Goal: Information Seeking & Learning: Learn about a topic

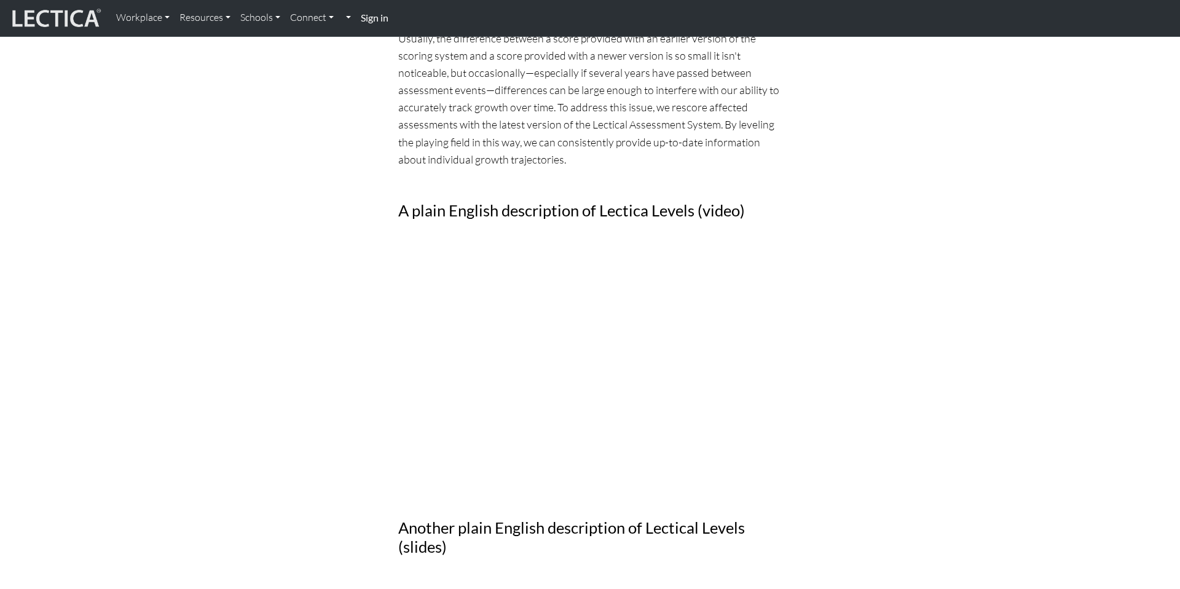
scroll to position [901, 0]
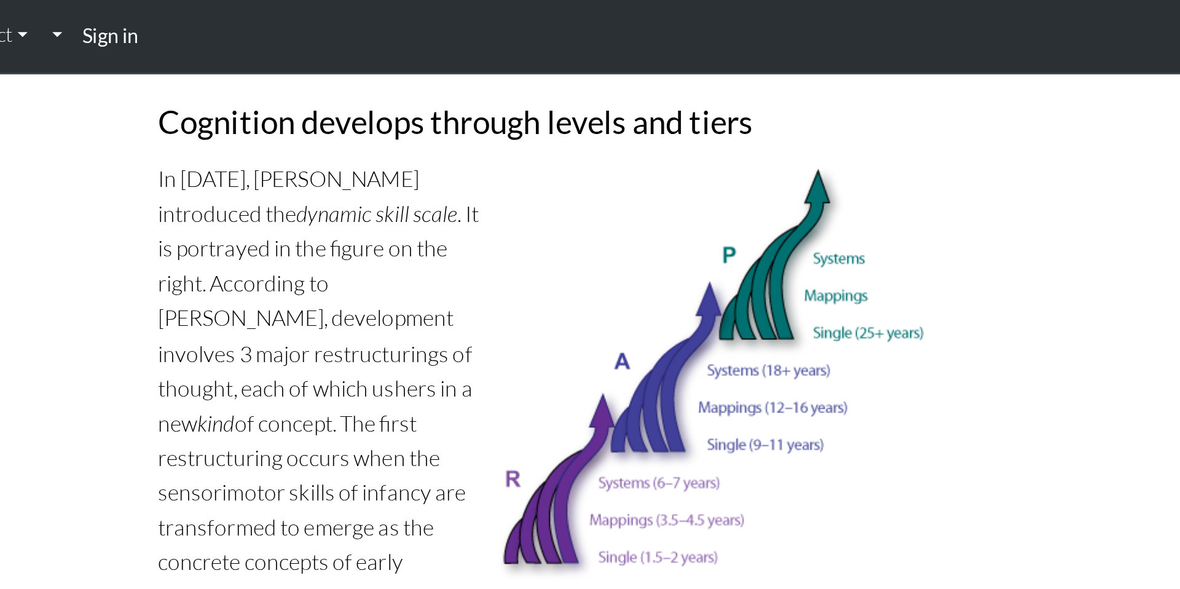
scroll to position [634, 0]
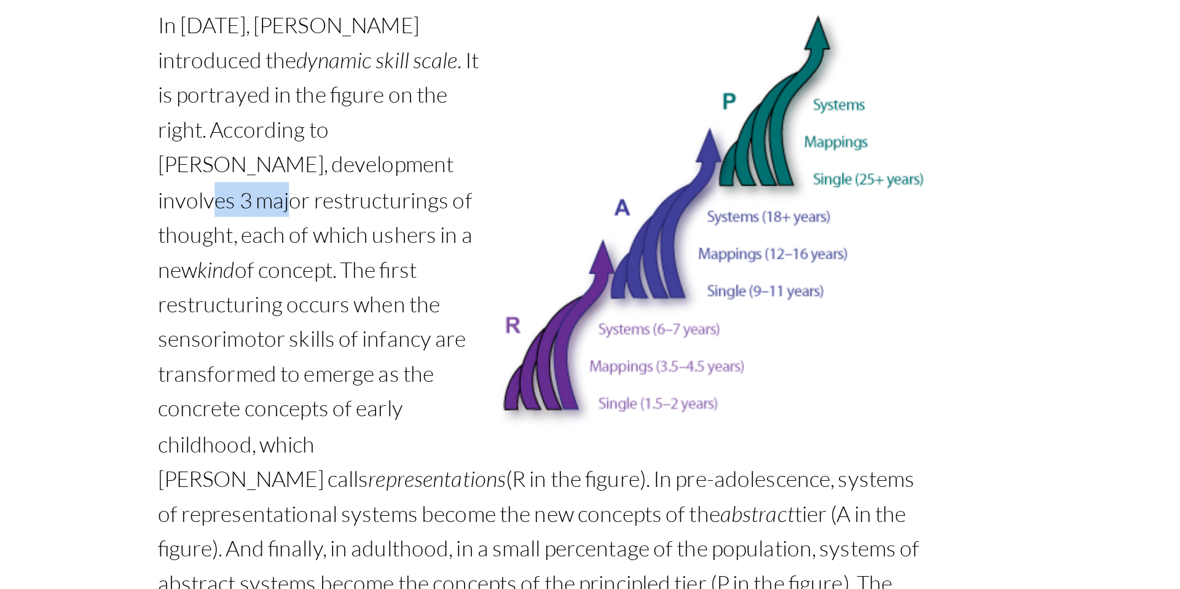
drag, startPoint x: 498, startPoint y: 158, endPoint x: 543, endPoint y: 158, distance: 44.8
click at [543, 158] on p "In [DATE], [PERSON_NAME] introduced the dynamic skill scale . It is portrayed i…" at bounding box center [589, 274] width 383 height 380
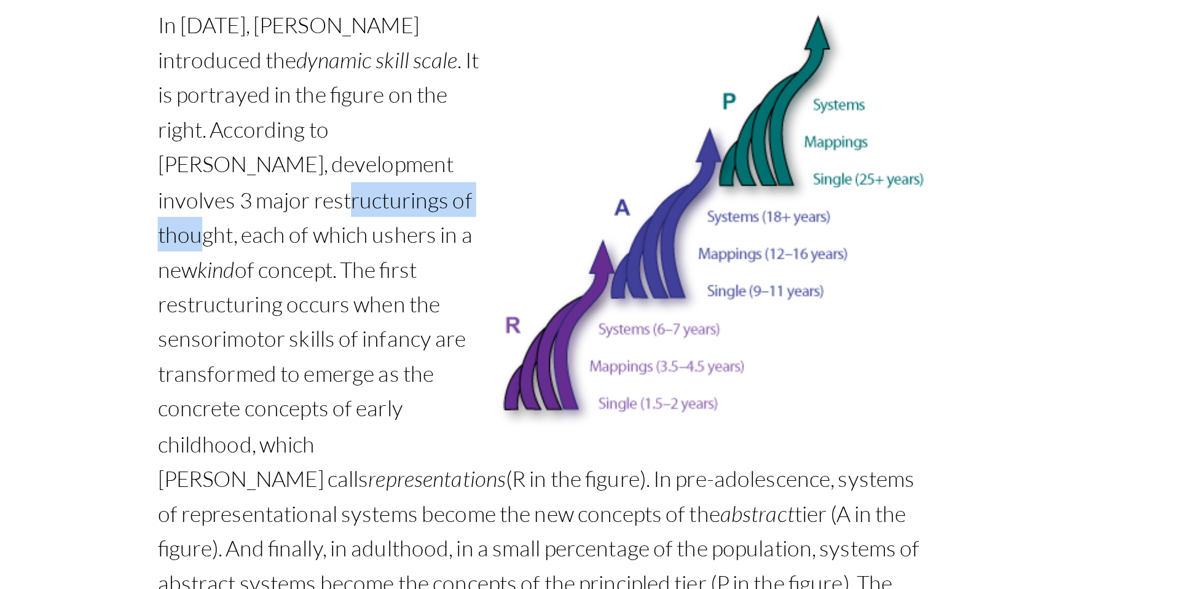
drag, startPoint x: 426, startPoint y: 179, endPoint x: 509, endPoint y: 177, distance: 82.4
click at [509, 177] on p "In [DATE], [PERSON_NAME] introduced the dynamic skill scale . It is portrayed i…" at bounding box center [589, 274] width 383 height 380
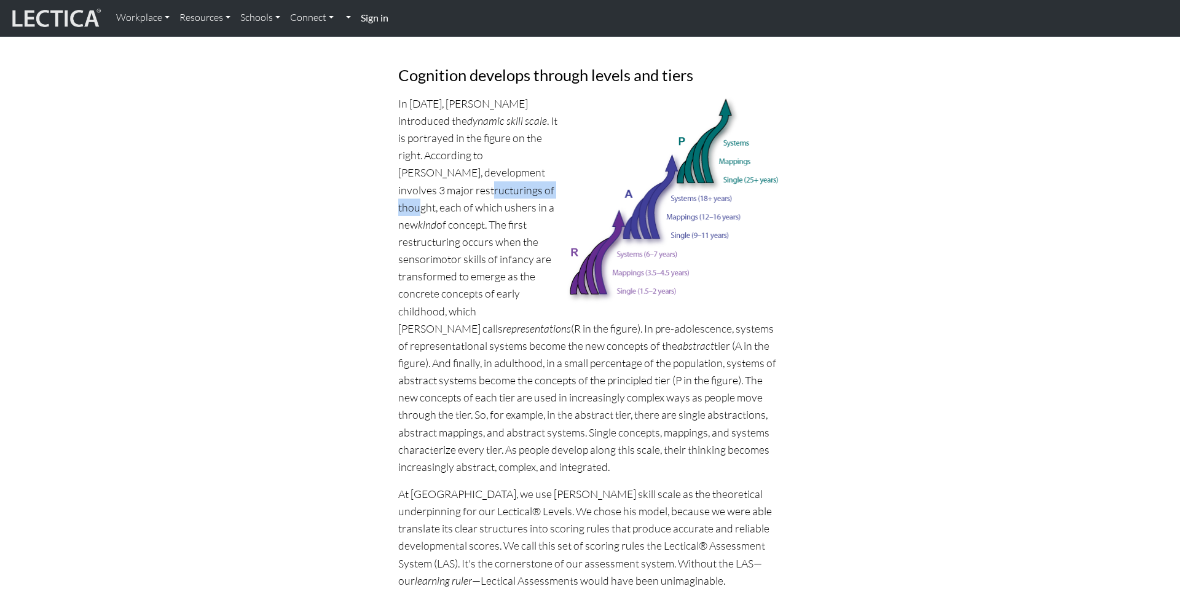
scroll to position [697, 0]
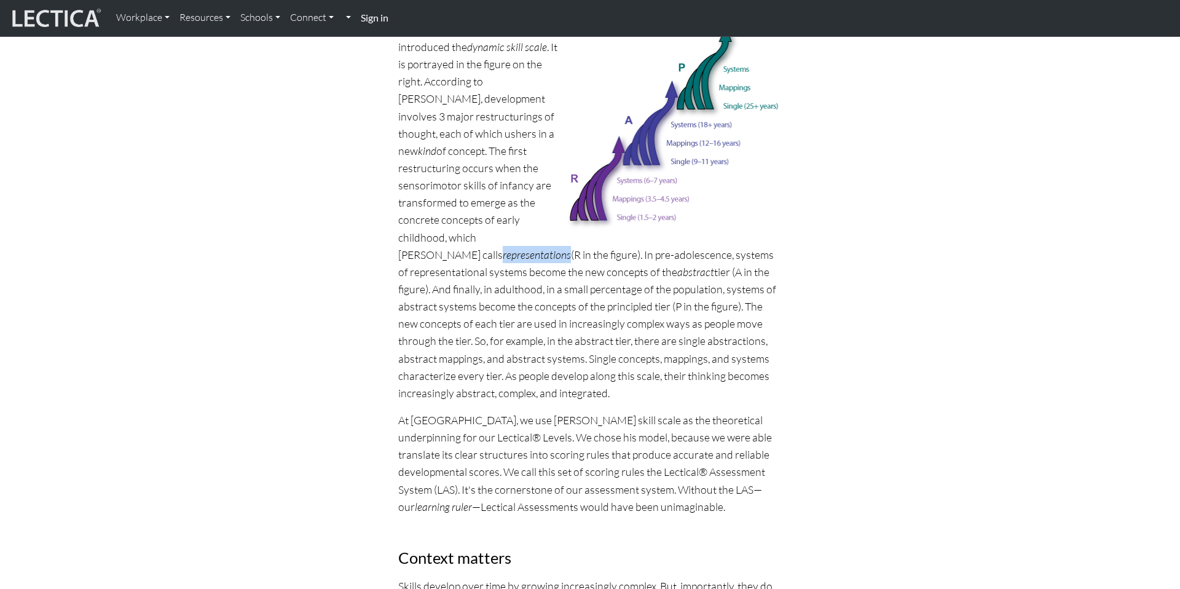
drag, startPoint x: 421, startPoint y: 238, endPoint x: 487, endPoint y: 233, distance: 66.5
click at [487, 233] on p "In [DATE], [PERSON_NAME] introduced the dynamic skill scale . It is portrayed i…" at bounding box center [589, 211] width 383 height 380
drag, startPoint x: 409, startPoint y: 218, endPoint x: 481, endPoint y: 212, distance: 72.1
click at [481, 212] on p "In [DATE], [PERSON_NAME] introduced the dynamic skill scale . It is portrayed i…" at bounding box center [589, 211] width 383 height 380
drag, startPoint x: 398, startPoint y: 204, endPoint x: 480, endPoint y: 216, distance: 83.2
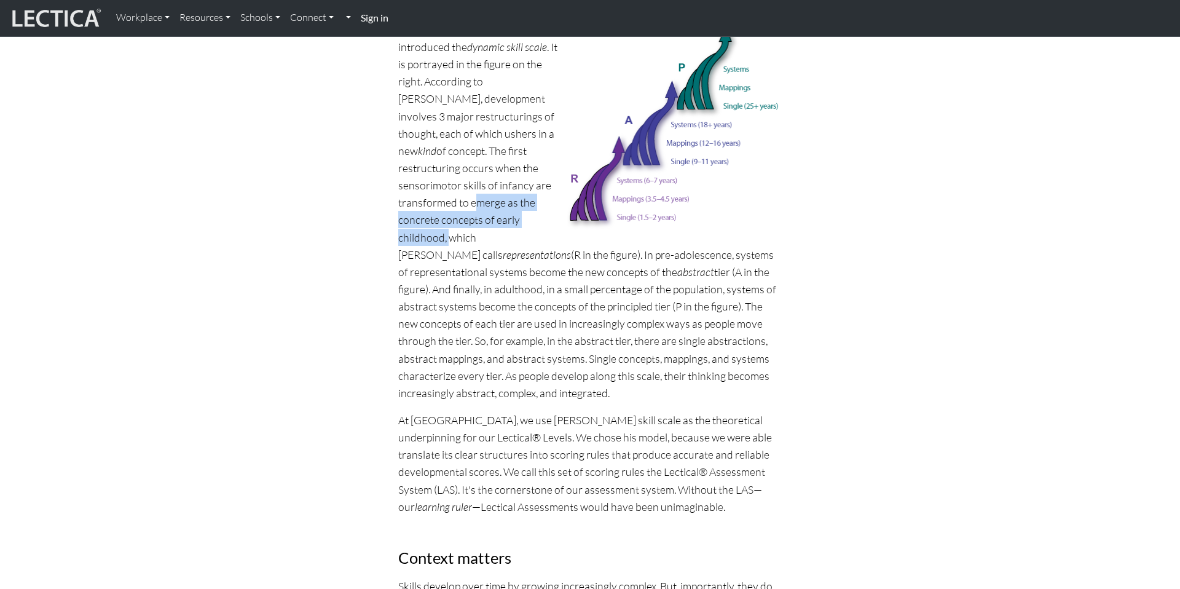
click at [480, 217] on p "In [DATE], [PERSON_NAME] introduced the dynamic skill scale . It is portrayed i…" at bounding box center [589, 211] width 383 height 380
click at [460, 290] on p "In [DATE], [PERSON_NAME] introduced the dynamic skill scale . It is portrayed i…" at bounding box center [589, 211] width 383 height 380
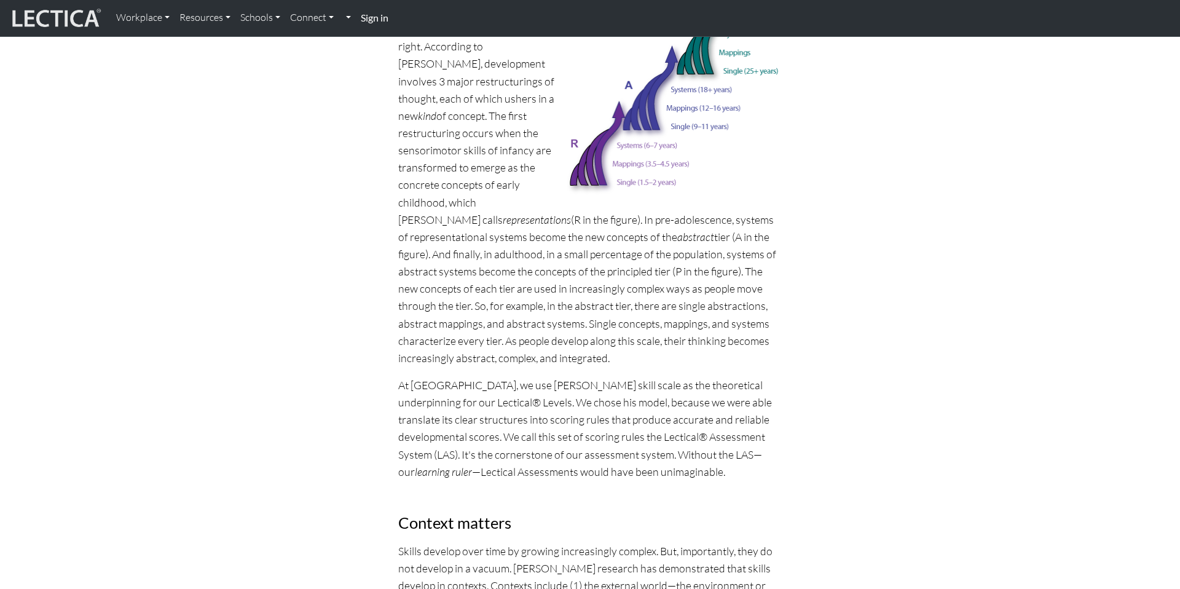
scroll to position [745, 0]
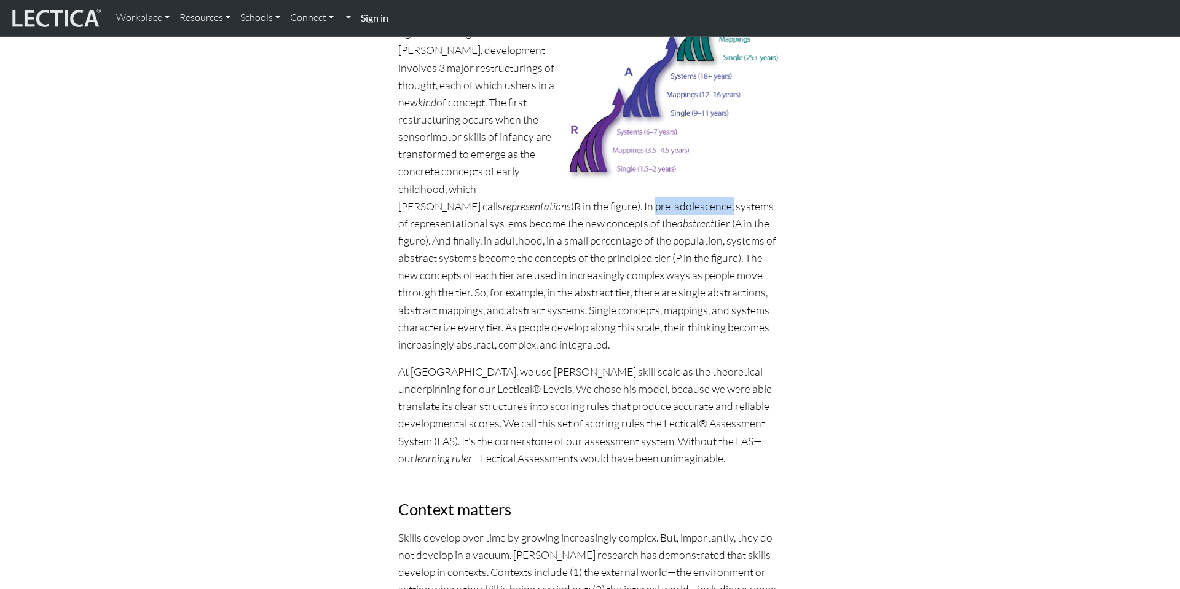
drag, startPoint x: 444, startPoint y: 206, endPoint x: 519, endPoint y: 200, distance: 75.8
click at [520, 200] on p "In [DATE], [PERSON_NAME] introduced the dynamic skill scale . It is portrayed i…" at bounding box center [589, 162] width 383 height 380
click at [644, 198] on p "In [DATE], [PERSON_NAME] introduced the dynamic skill scale . It is portrayed i…" at bounding box center [589, 162] width 383 height 380
drag, startPoint x: 524, startPoint y: 206, endPoint x: 683, endPoint y: 205, distance: 159.1
click at [684, 205] on p "In [DATE], [PERSON_NAME] introduced the dynamic skill scale . It is portrayed i…" at bounding box center [589, 162] width 383 height 380
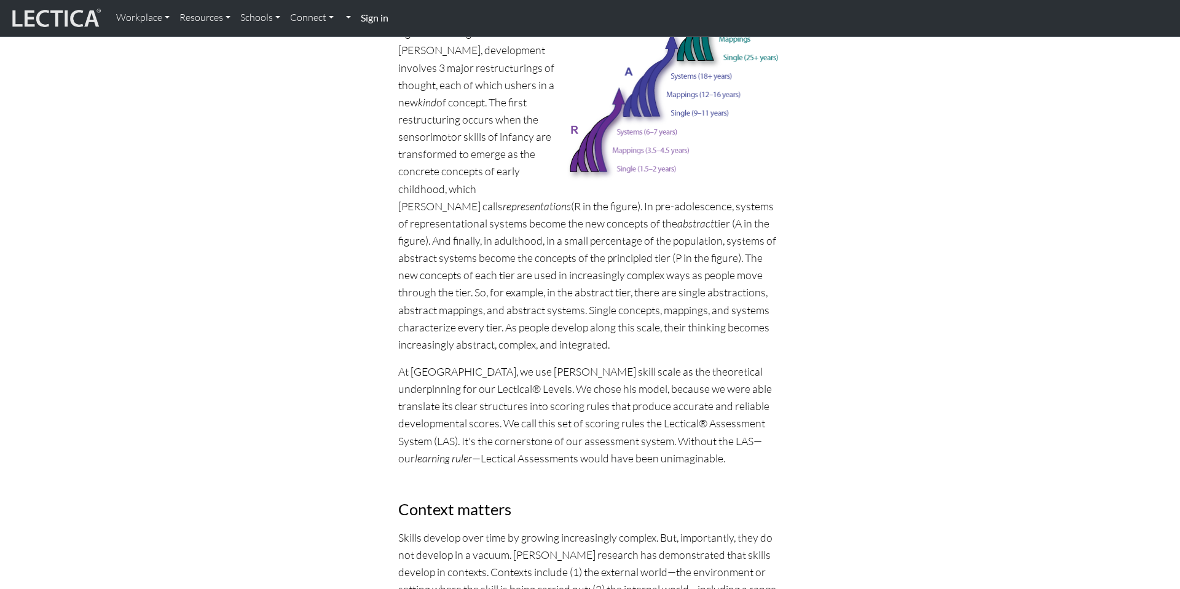
click at [770, 193] on p "In [DATE], [PERSON_NAME] introduced the dynamic skill scale . It is portrayed i…" at bounding box center [589, 162] width 383 height 380
drag, startPoint x: 468, startPoint y: 221, endPoint x: 523, endPoint y: 219, distance: 54.7
click at [523, 219] on p "In [DATE], [PERSON_NAME] introduced the dynamic skill scale . It is portrayed i…" at bounding box center [589, 162] width 383 height 380
click at [625, 217] on p "In [DATE], [PERSON_NAME] introduced the dynamic skill scale . It is portrayed i…" at bounding box center [589, 162] width 383 height 380
drag, startPoint x: 653, startPoint y: 221, endPoint x: 702, endPoint y: 220, distance: 48.5
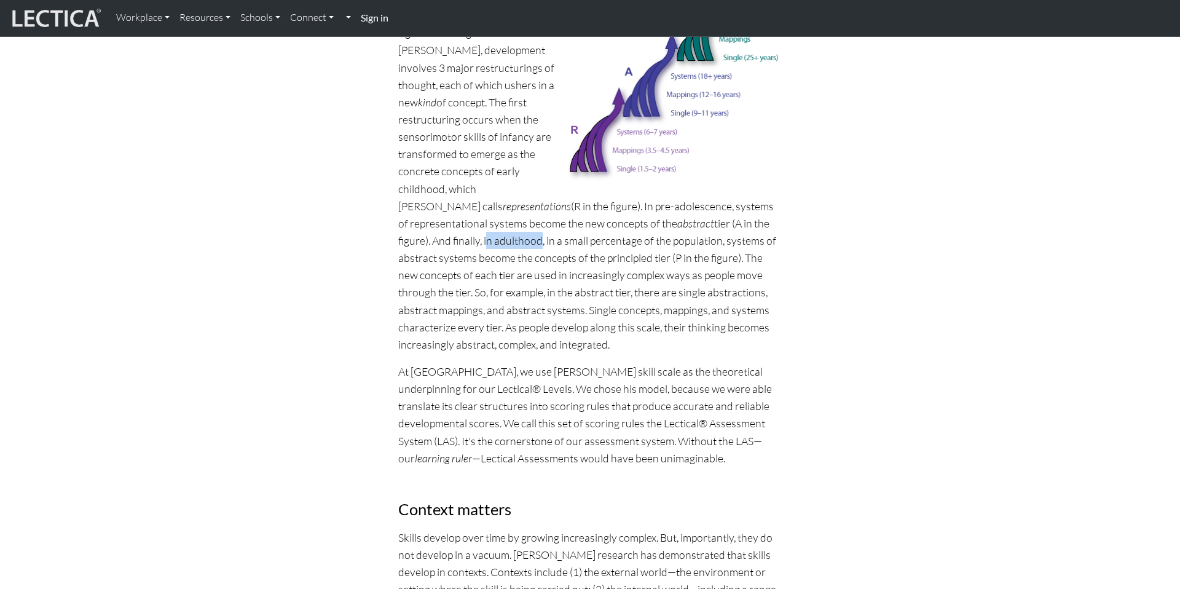
click at [702, 220] on p "In [DATE], [PERSON_NAME] introduced the dynamic skill scale . It is portrayed i…" at bounding box center [589, 162] width 383 height 380
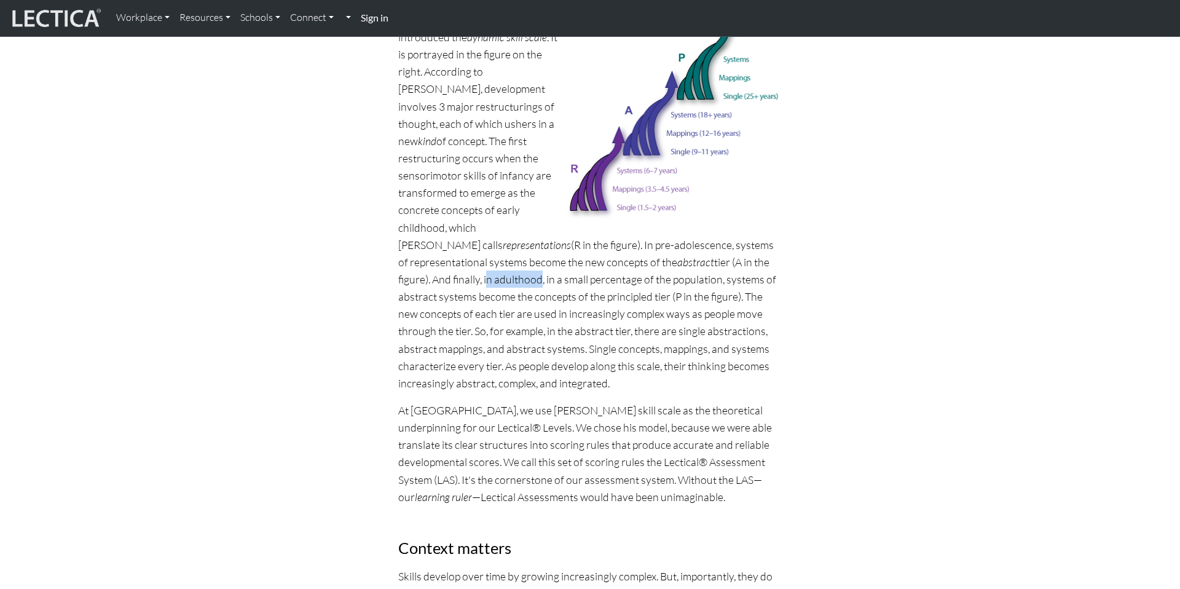
scroll to position [707, 0]
click at [588, 280] on p "In [DATE], [PERSON_NAME] introduced the dynamic skill scale . It is portrayed i…" at bounding box center [589, 200] width 383 height 380
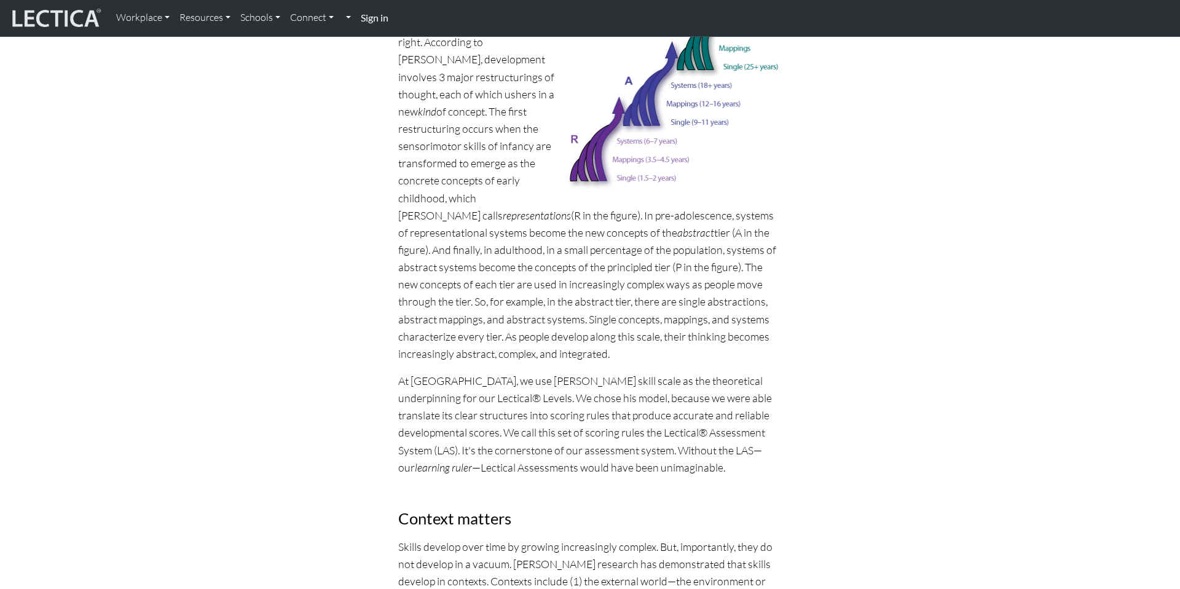
drag, startPoint x: 533, startPoint y: 251, endPoint x: 596, endPoint y: 249, distance: 62.7
click at [596, 249] on p "In [DATE], [PERSON_NAME] introduced the dynamic skill scale . It is portrayed i…" at bounding box center [589, 172] width 383 height 380
drag, startPoint x: 693, startPoint y: 264, endPoint x: 772, endPoint y: 264, distance: 79.3
click at [772, 264] on p "In [DATE], [PERSON_NAME] introduced the dynamic skill scale . It is portrayed i…" at bounding box center [589, 172] width 383 height 380
drag, startPoint x: 397, startPoint y: 283, endPoint x: 610, endPoint y: 284, distance: 213.2
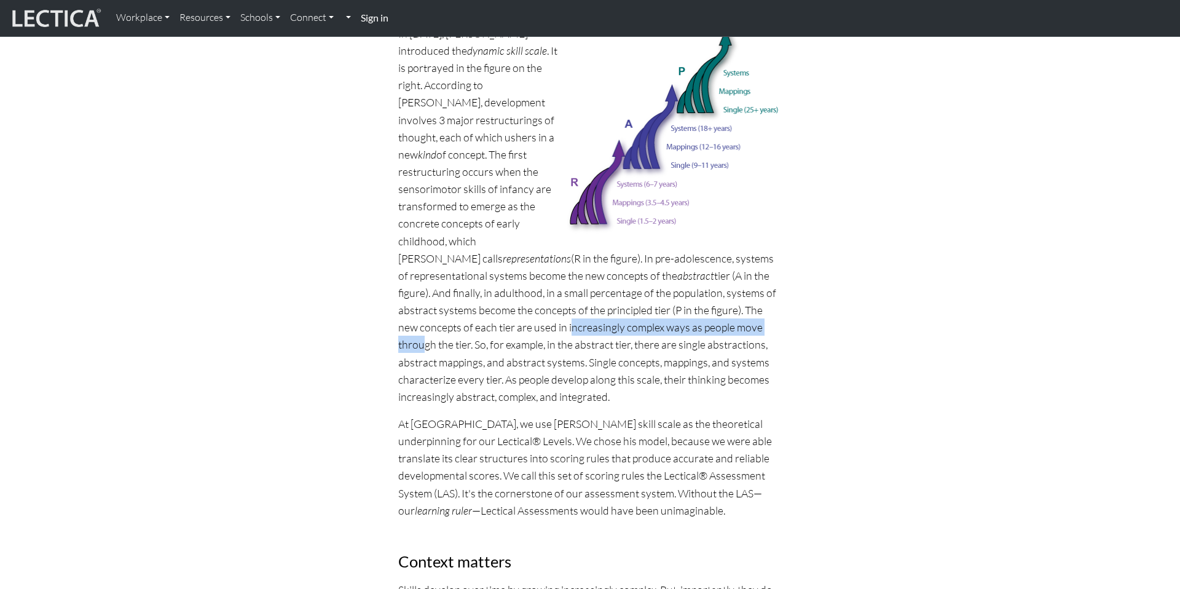
scroll to position [692, 0]
click at [573, 314] on p "In [DATE], [PERSON_NAME] introduced the dynamic skill scale . It is portrayed i…" at bounding box center [589, 216] width 383 height 380
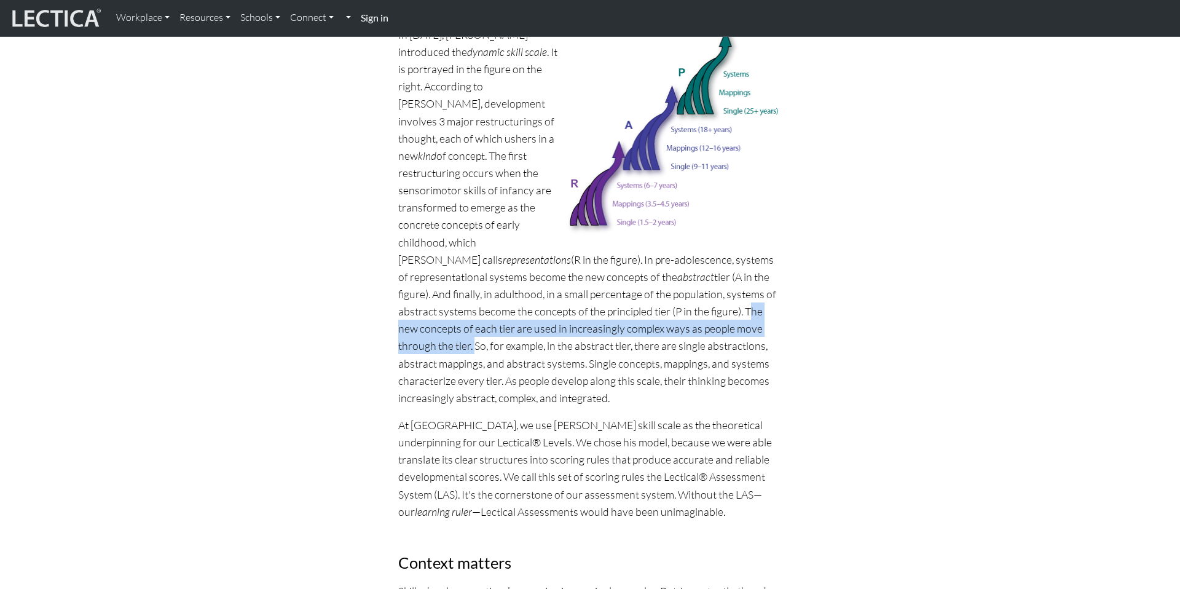
drag, startPoint x: 555, startPoint y: 307, endPoint x: 667, endPoint y: 321, distance: 112.7
click at [667, 321] on p "In [DATE], [PERSON_NAME] introduced the dynamic skill scale . It is portrayed i…" at bounding box center [589, 216] width 383 height 380
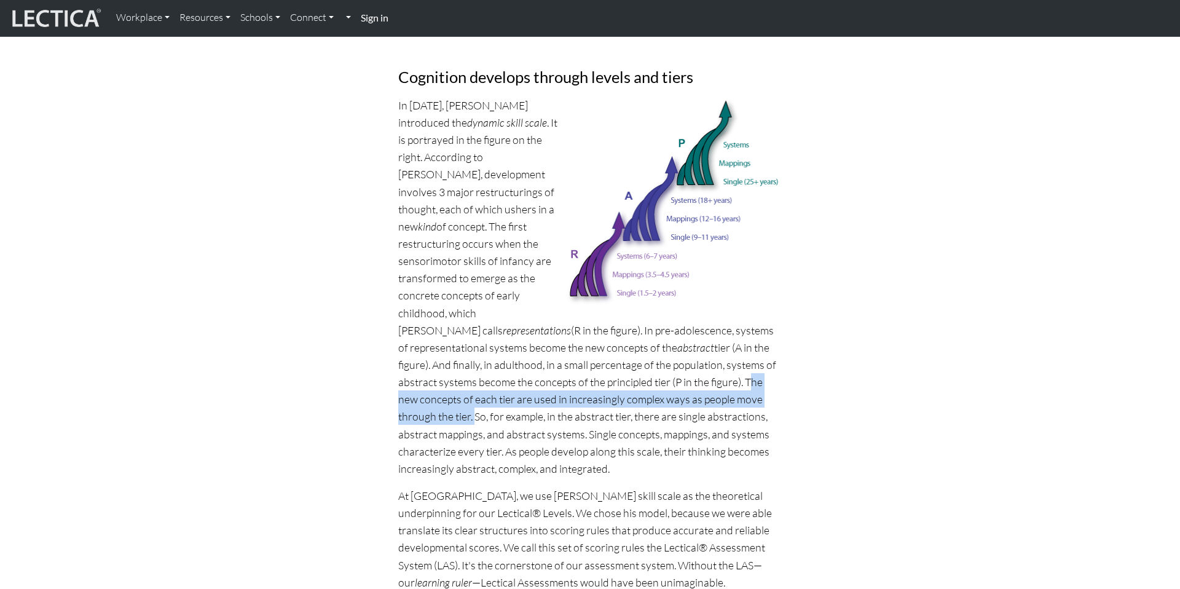
scroll to position [617, 0]
